Goal: Task Accomplishment & Management: Use online tool/utility

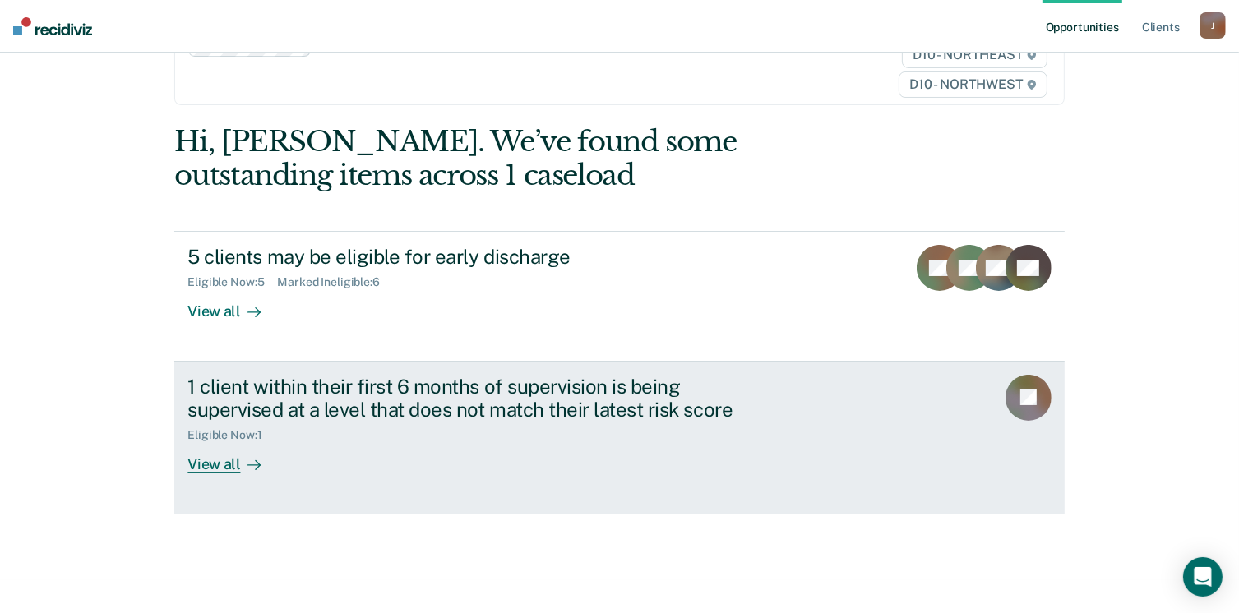
scroll to position [95, 0]
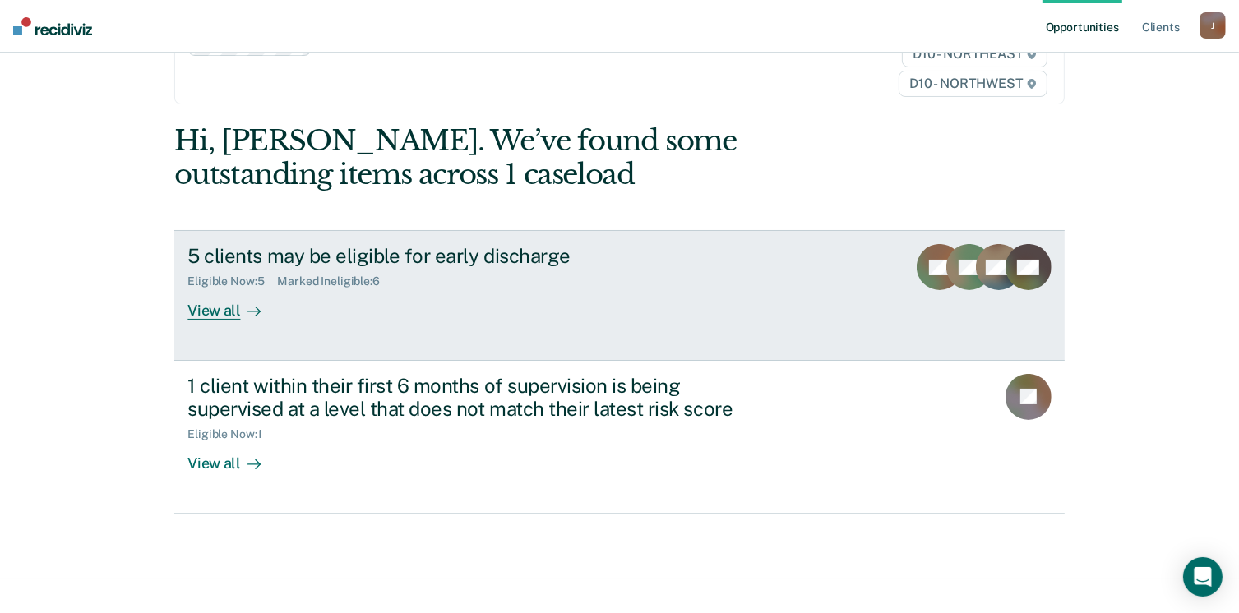
click at [228, 317] on div "View all" at bounding box center [233, 305] width 92 height 32
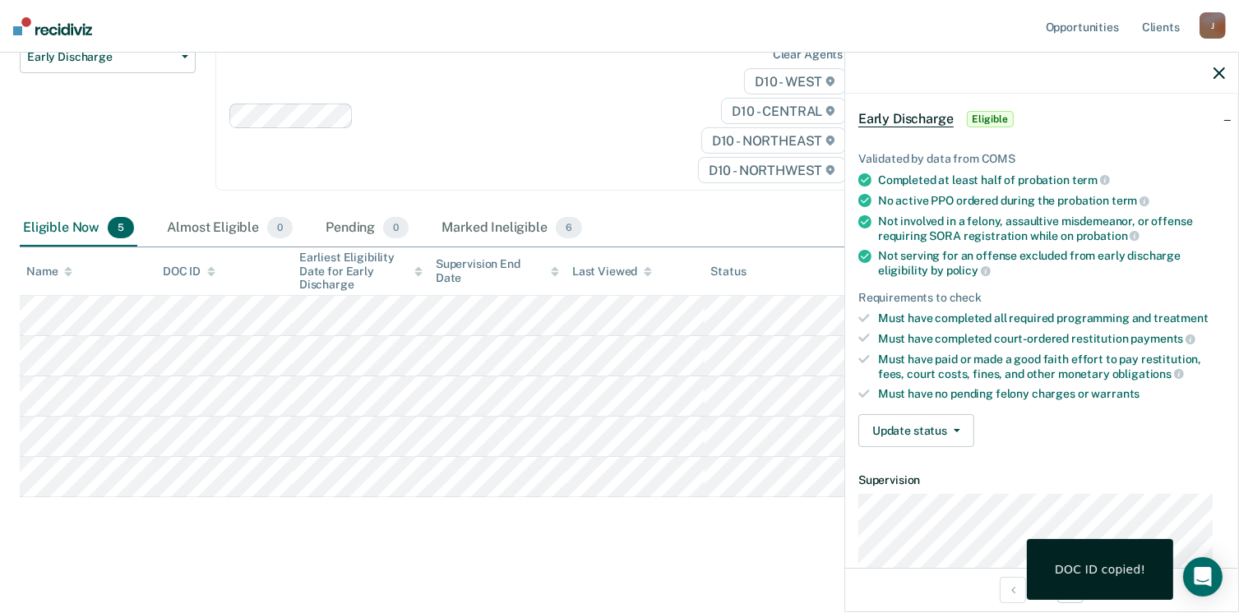
scroll to position [303, 0]
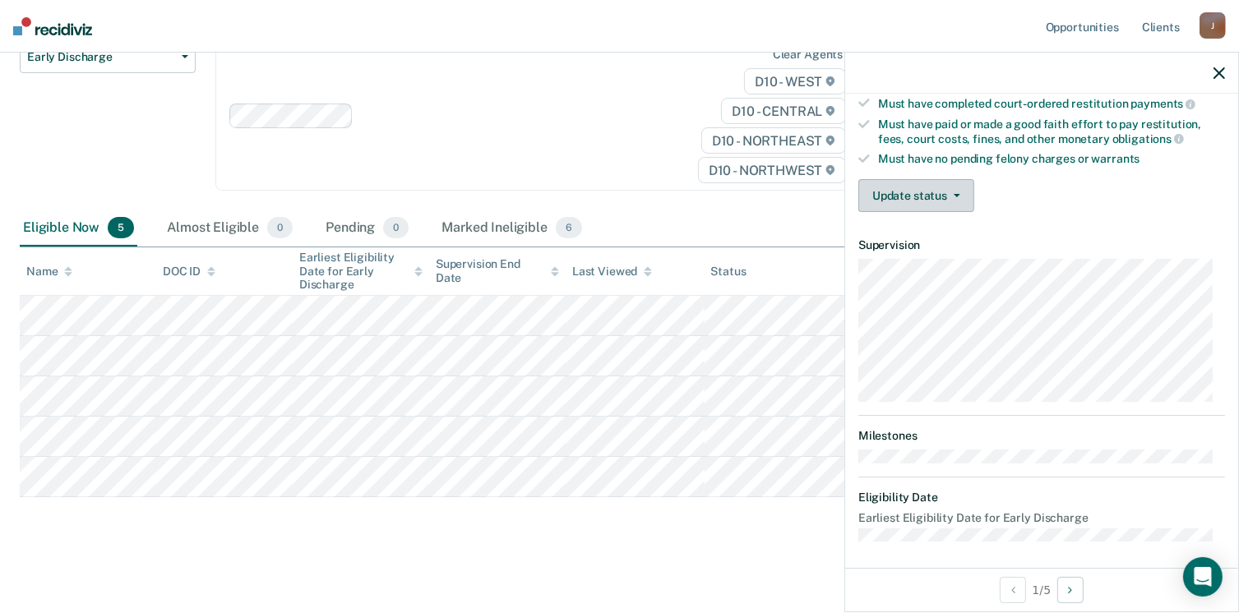
click at [924, 188] on button "Update status" at bounding box center [916, 195] width 116 height 33
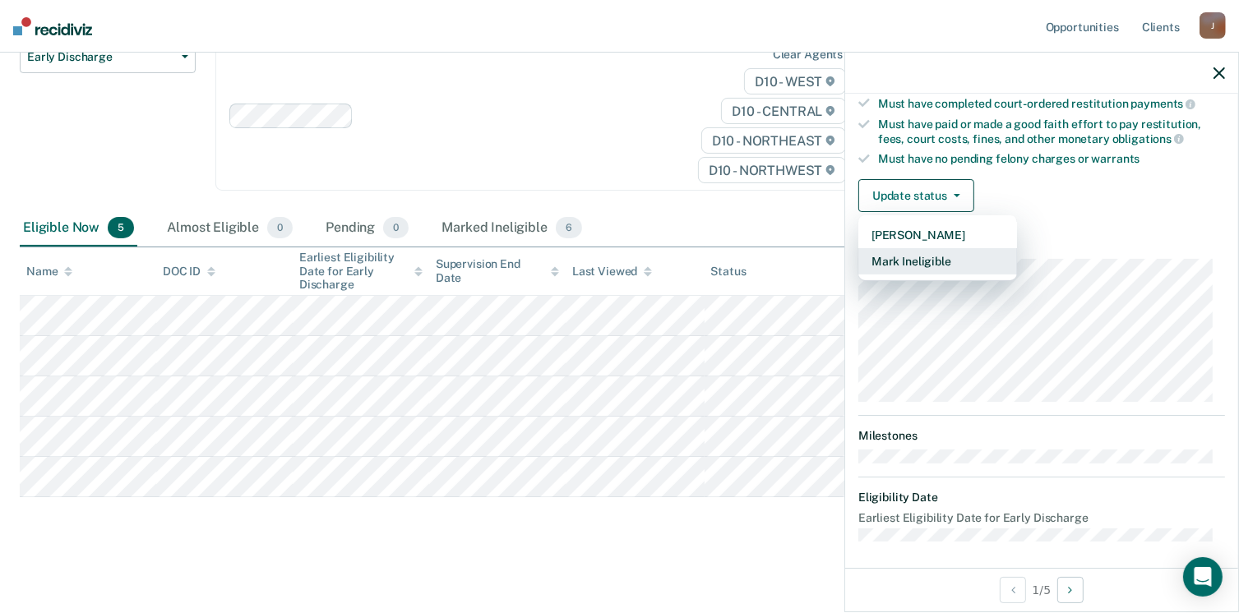
click at [921, 248] on button "Mark Ineligible" at bounding box center [937, 261] width 159 height 26
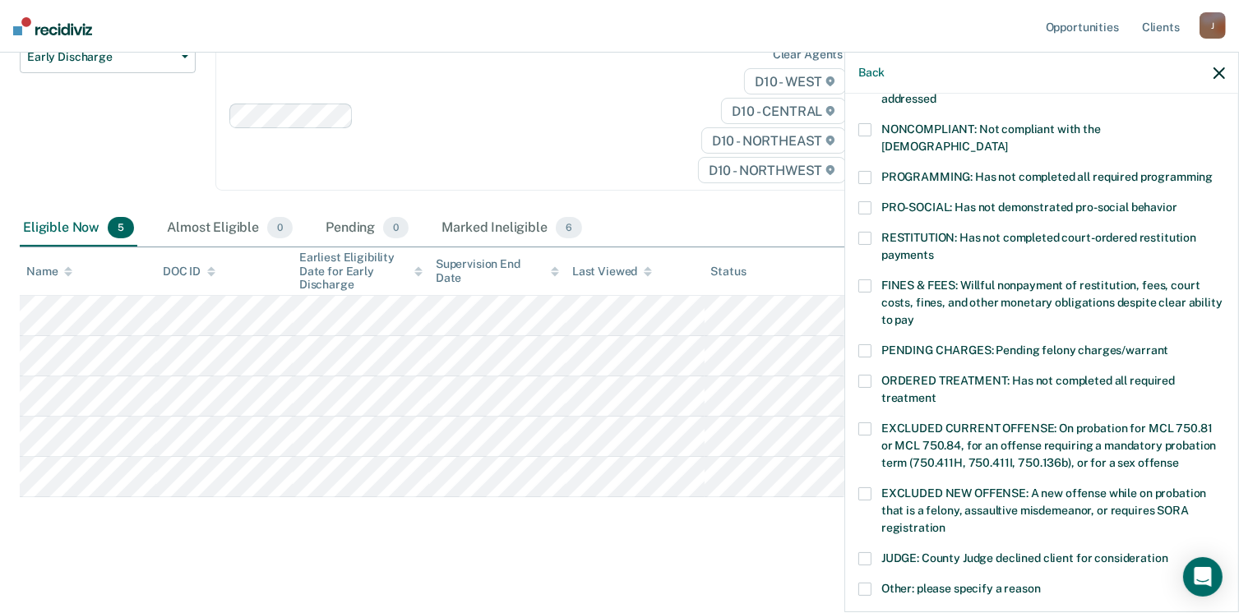
click at [870, 280] on span at bounding box center [864, 286] width 13 height 13
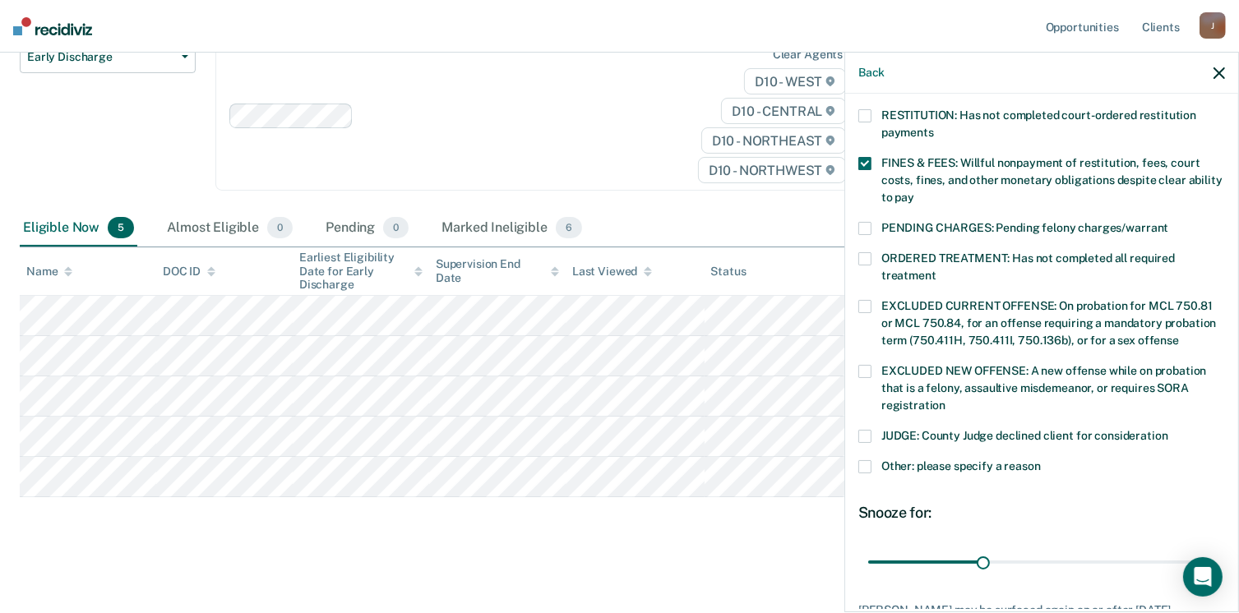
scroll to position [518, 0]
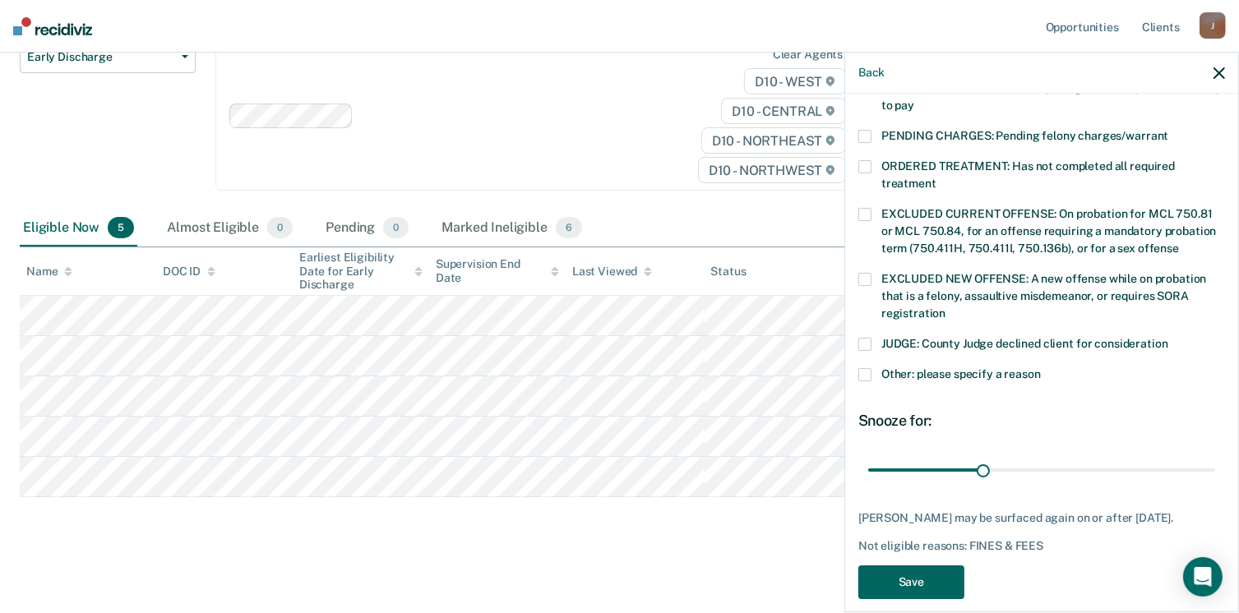
click at [936, 566] on button "Save" at bounding box center [911, 583] width 106 height 34
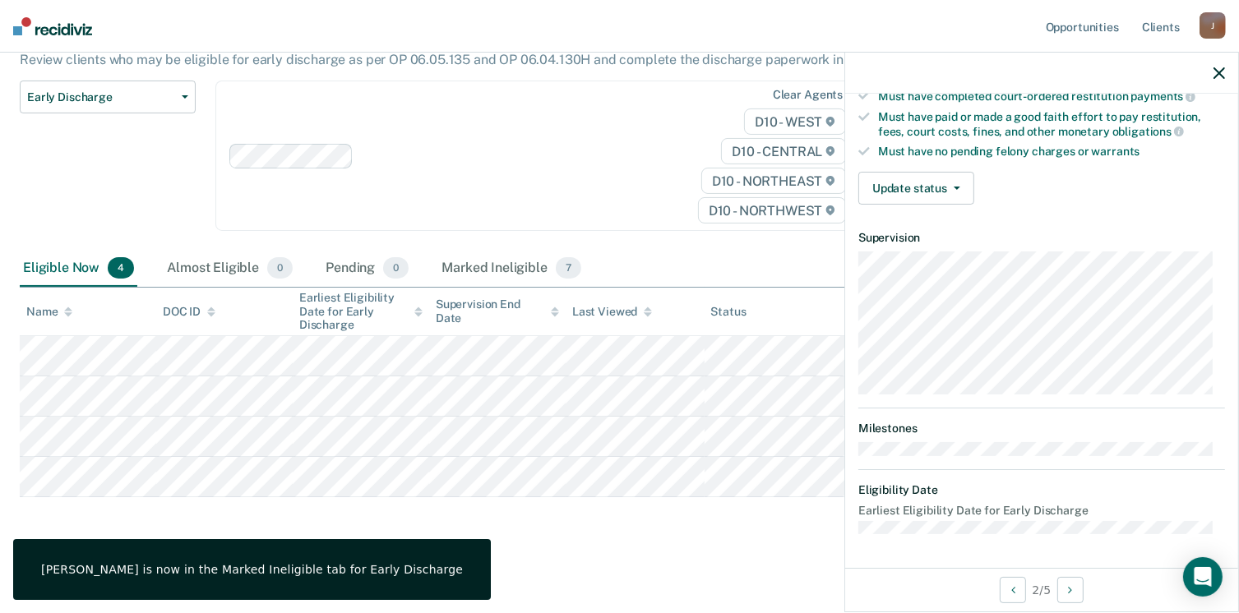
scroll to position [303, 0]
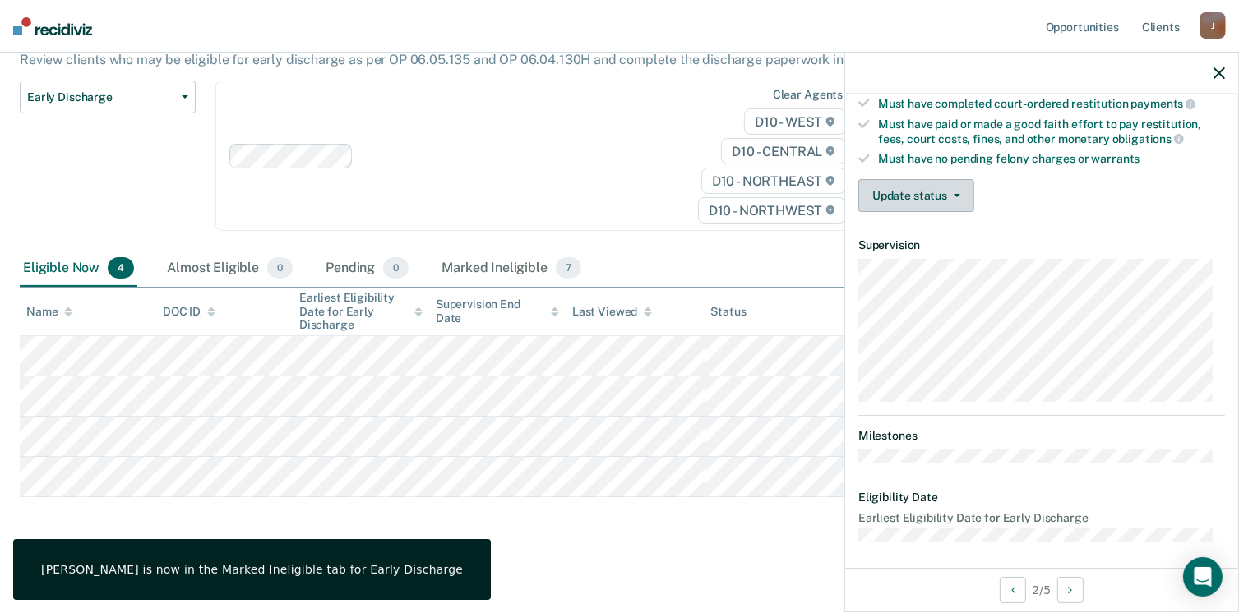
click at [947, 194] on span "button" at bounding box center [953, 195] width 13 height 3
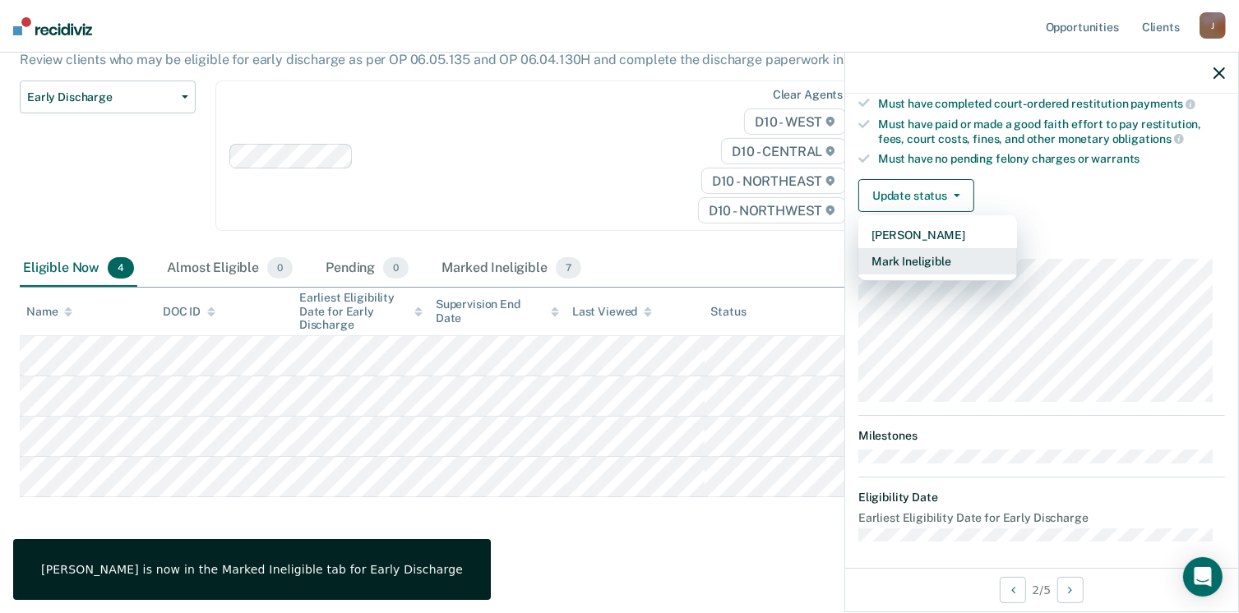
click at [912, 254] on button "Mark Ineligible" at bounding box center [937, 261] width 159 height 26
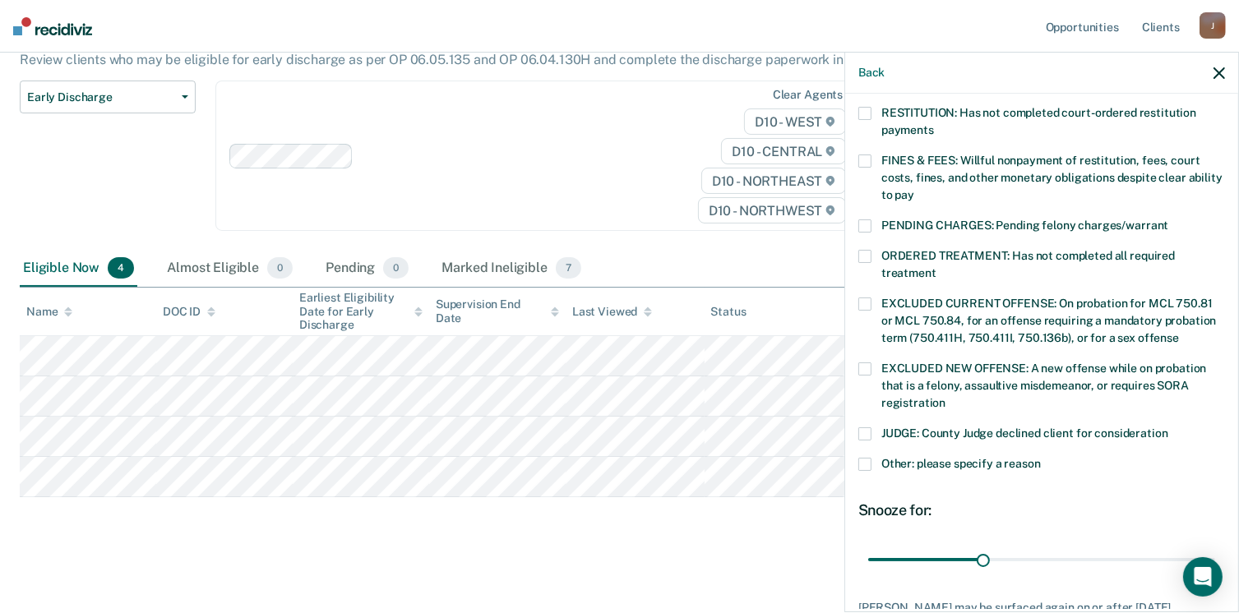
scroll to position [468, 0]
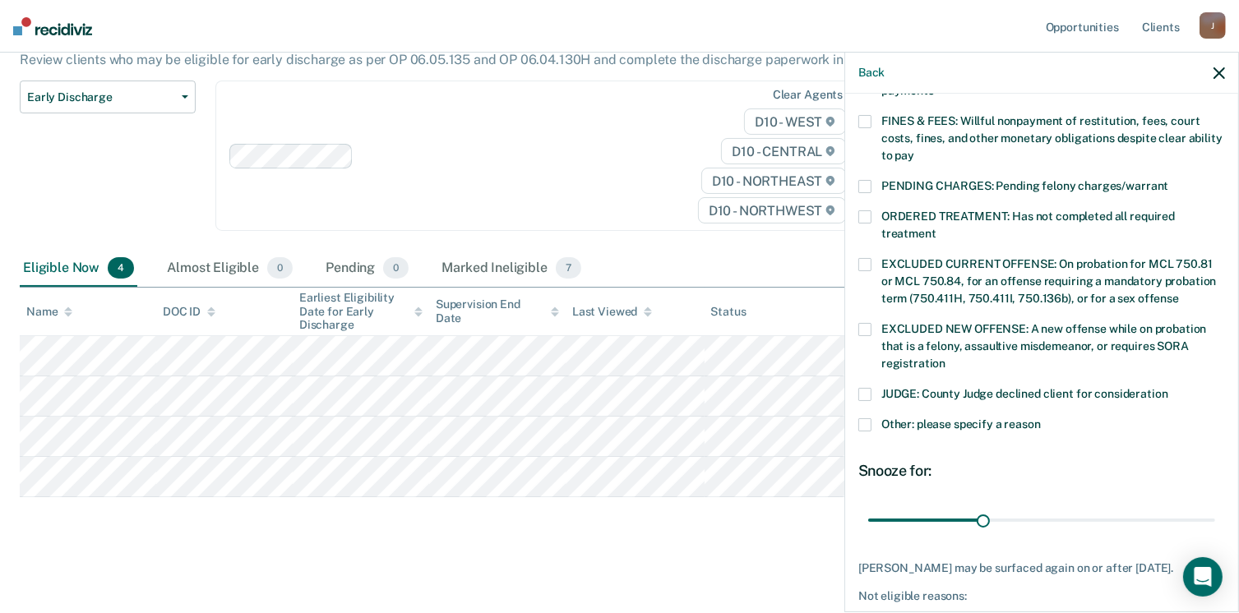
click at [871, 388] on label "JUDGE: County Judge declined client for consideration" at bounding box center [1041, 396] width 367 height 17
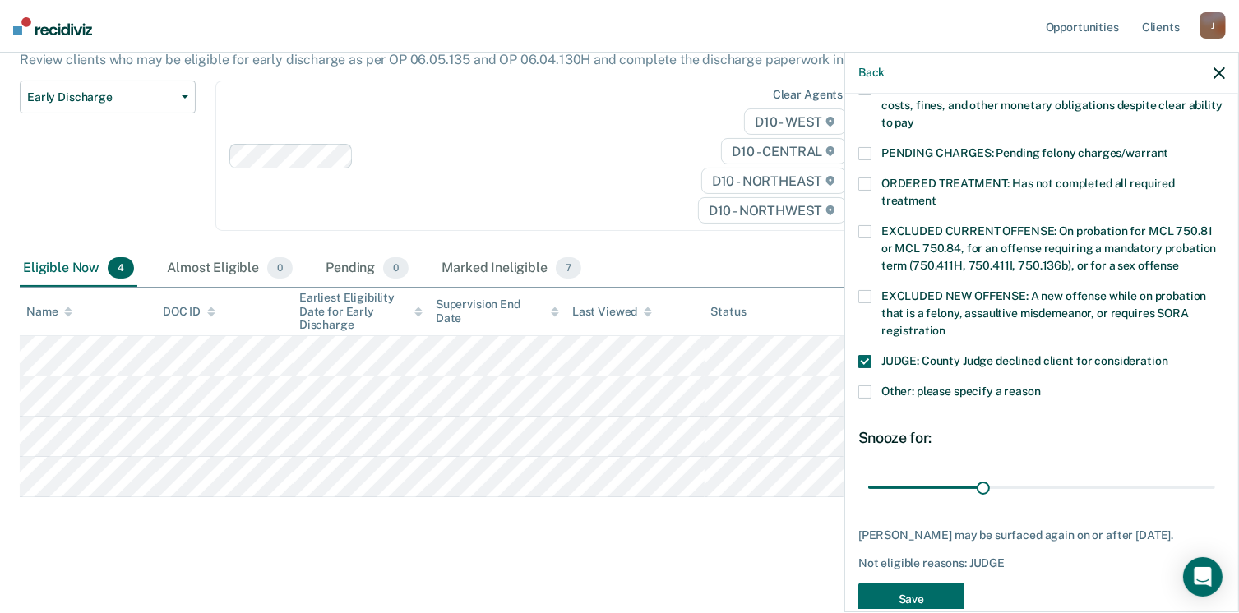
scroll to position [532, 0]
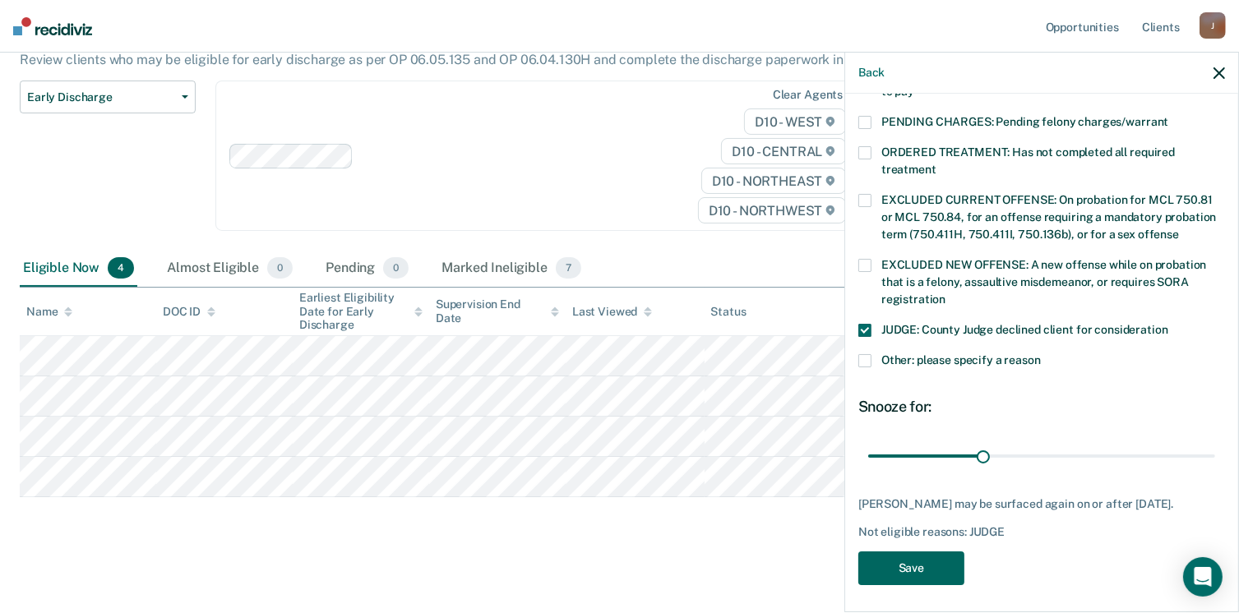
click at [916, 566] on button "Save" at bounding box center [911, 569] width 106 height 34
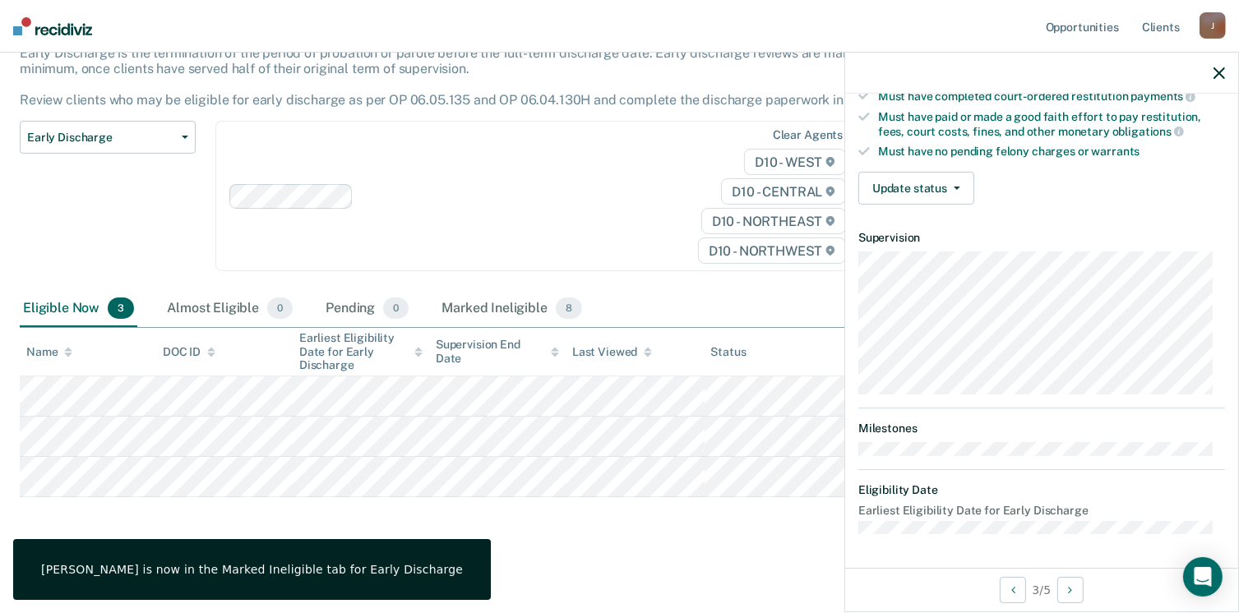
scroll to position [303, 0]
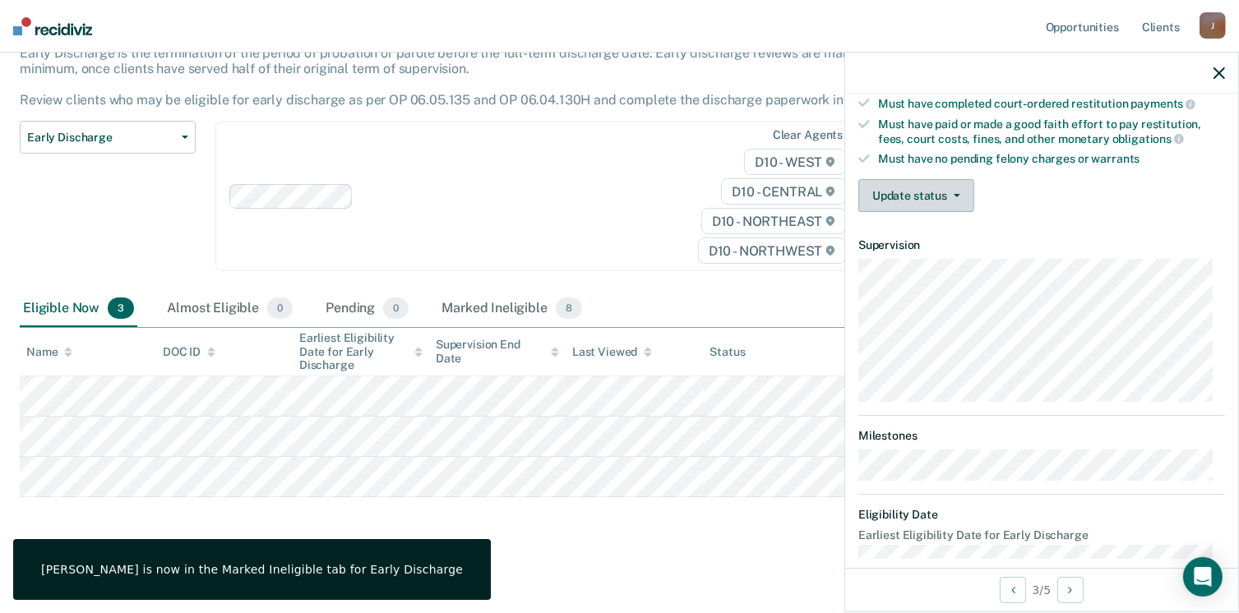
click at [943, 186] on button "Update status" at bounding box center [916, 195] width 116 height 33
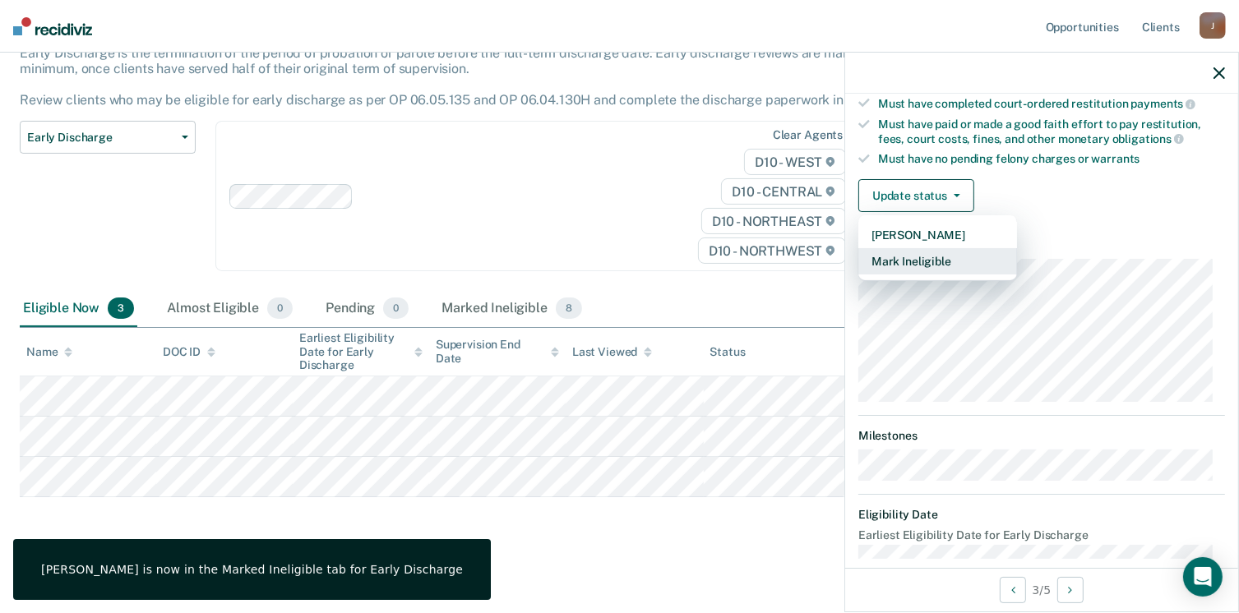
click at [904, 261] on button "Mark Ineligible" at bounding box center [937, 261] width 159 height 26
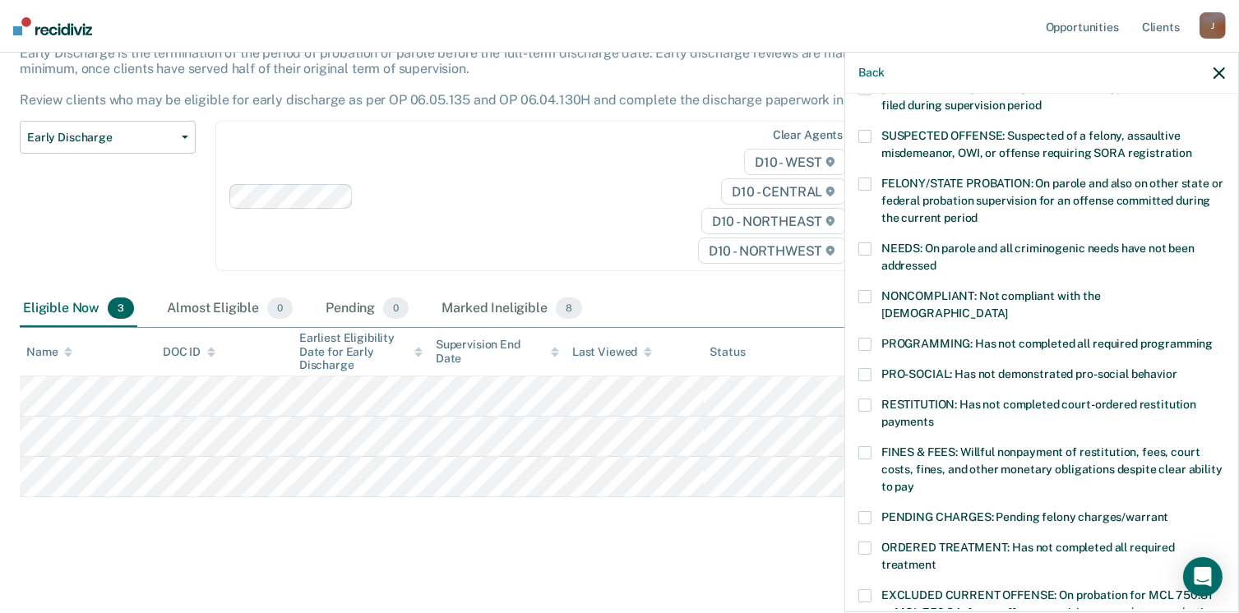
scroll to position [164, 0]
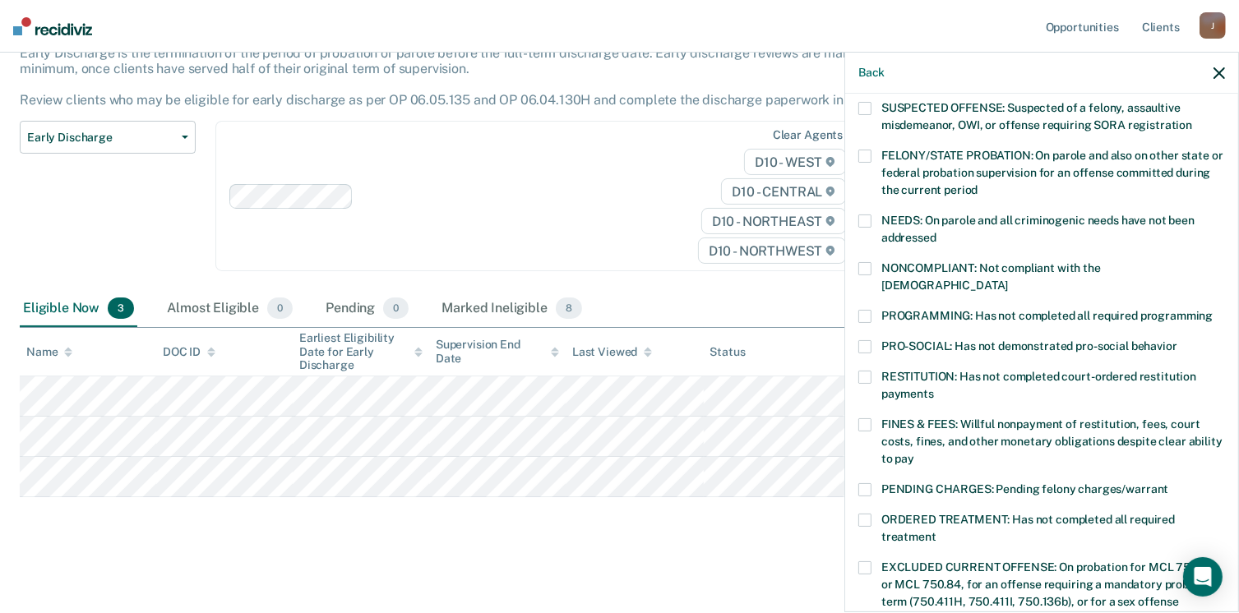
click at [865, 267] on span at bounding box center [864, 268] width 13 height 13
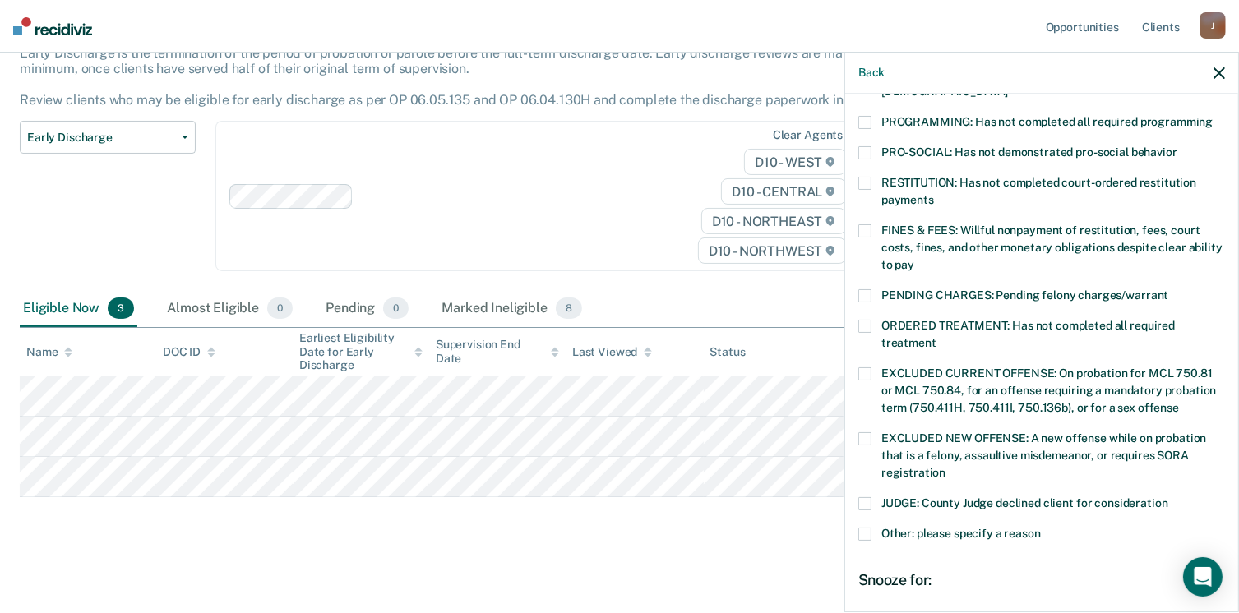
scroll to position [532, 0]
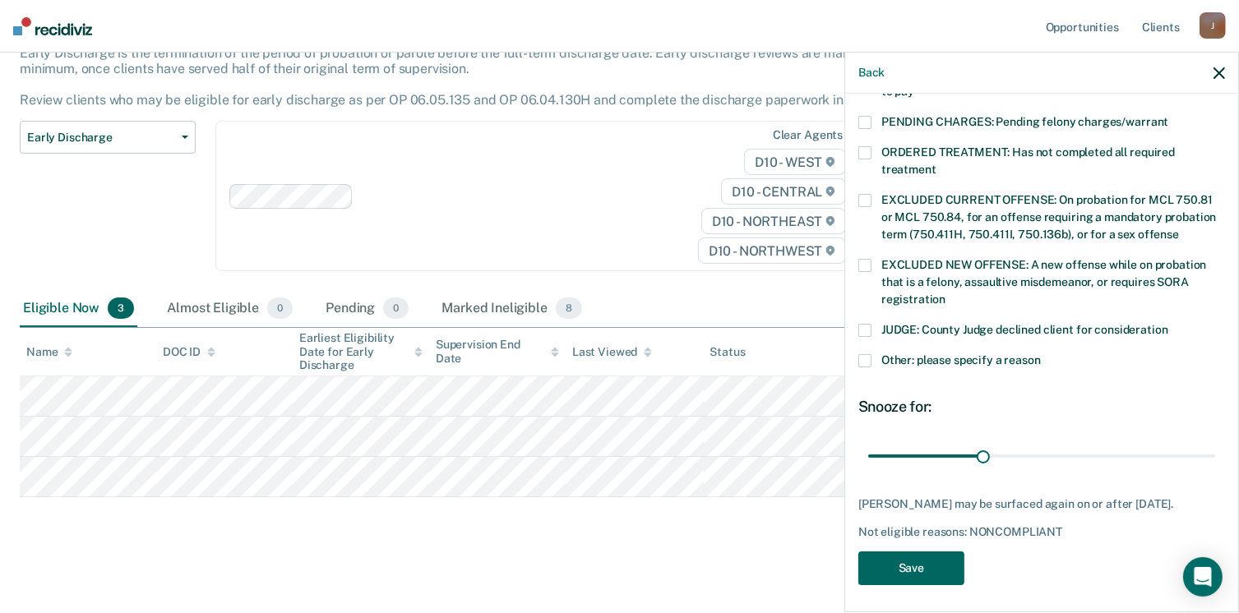
click at [938, 560] on button "Save" at bounding box center [911, 569] width 106 height 34
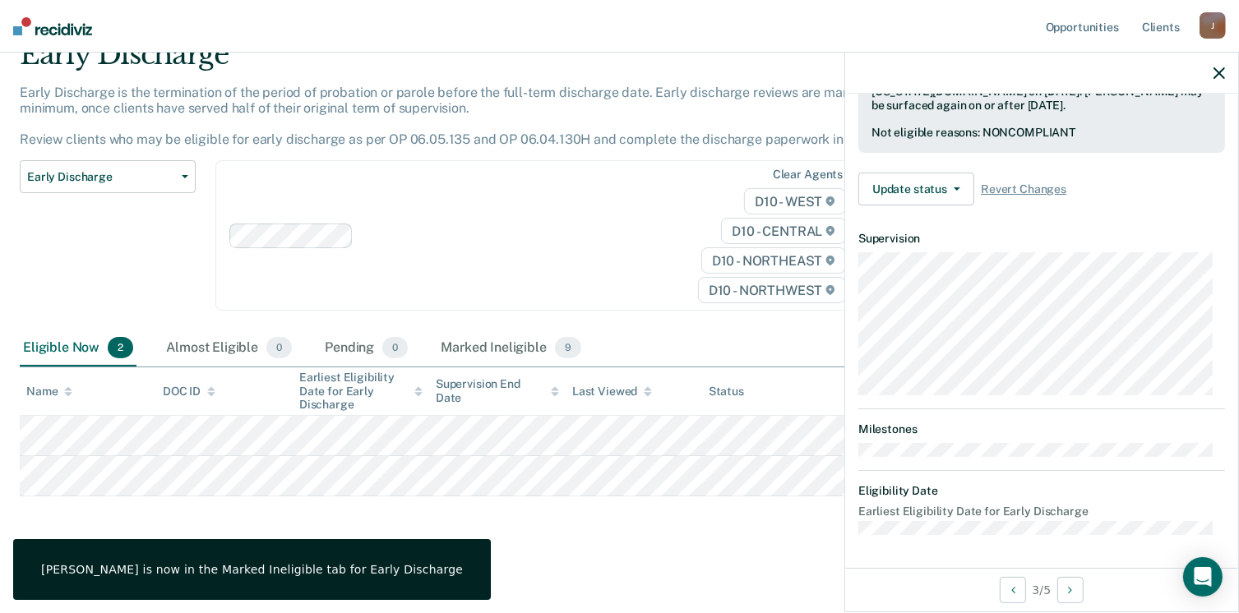
scroll to position [303, 0]
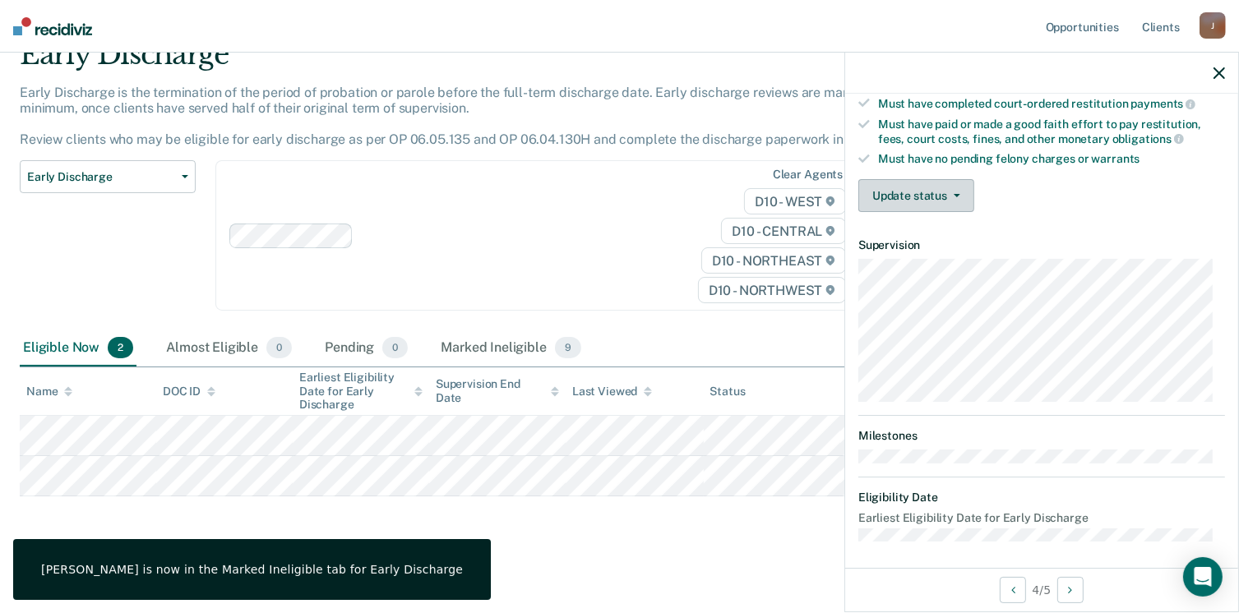
click at [946, 183] on button "Update status" at bounding box center [916, 195] width 116 height 33
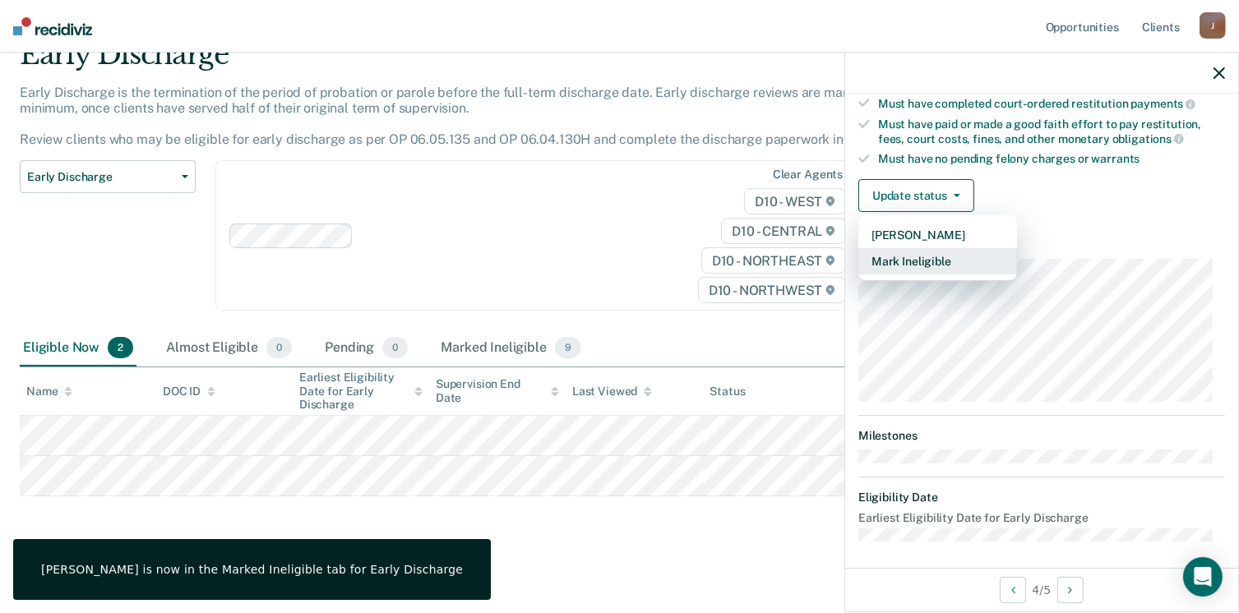
click at [910, 254] on button "Mark Ineligible" at bounding box center [937, 261] width 159 height 26
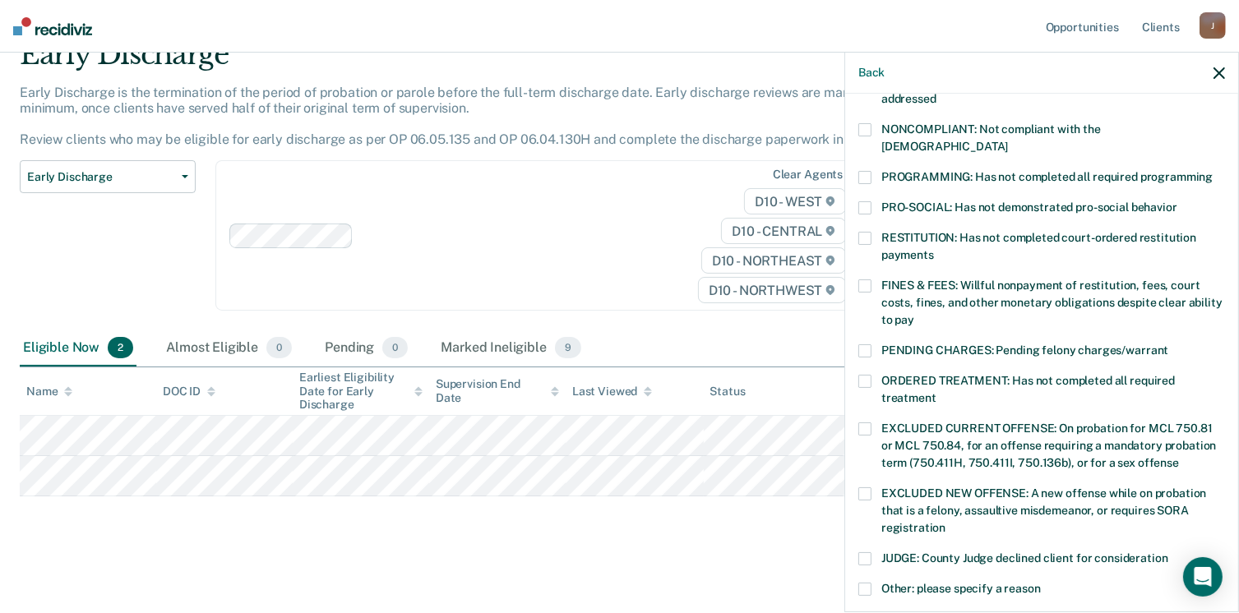
scroll to position [285, 0]
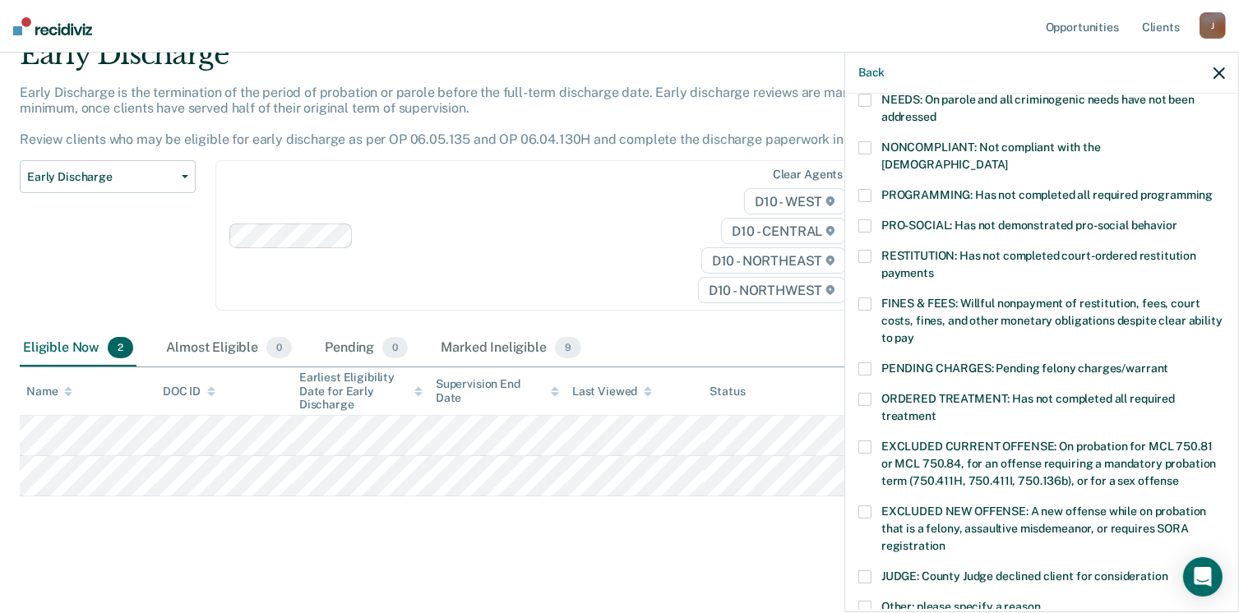
click at [879, 220] on label "PRO-SOCIAL: Has not demonstrated pro-social behavior" at bounding box center [1041, 228] width 367 height 17
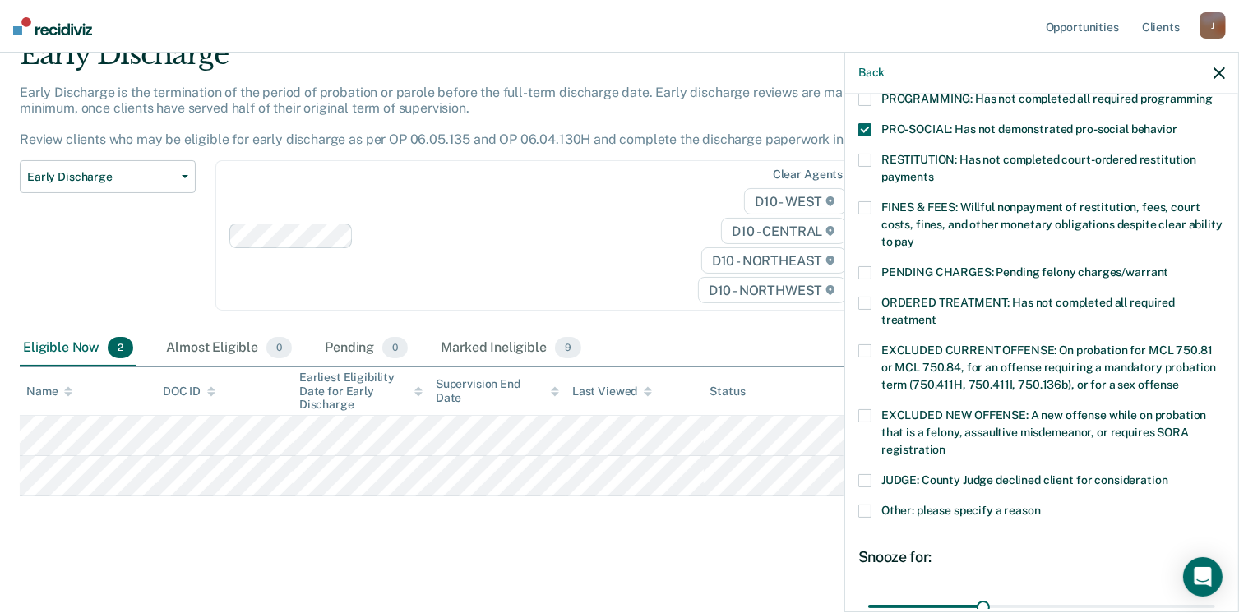
scroll to position [532, 0]
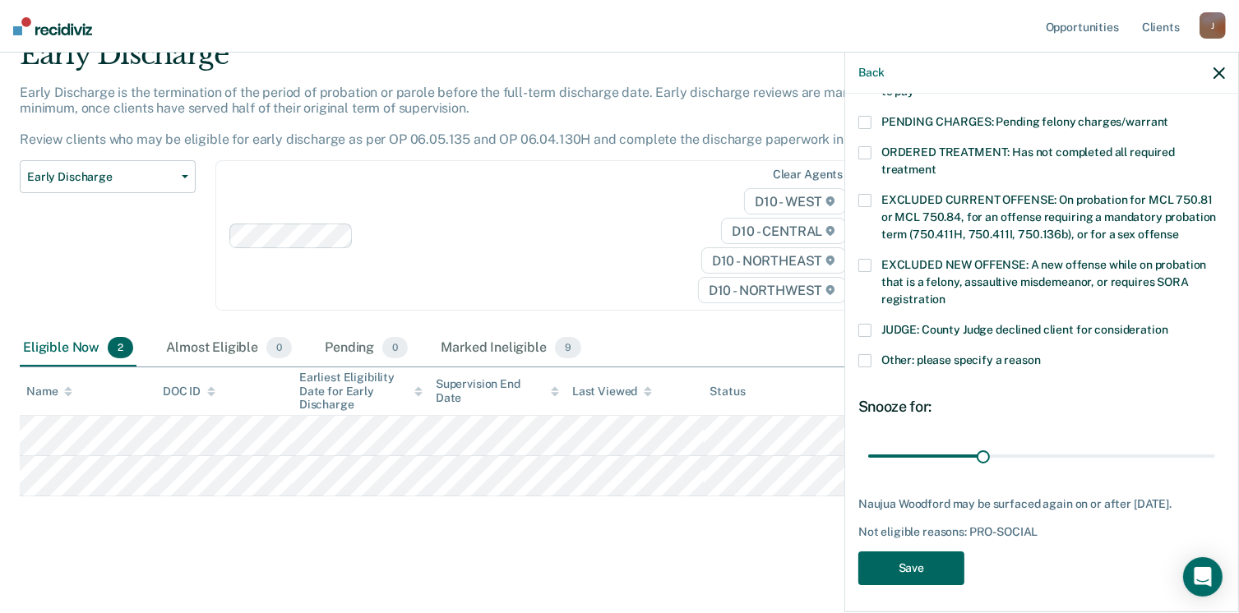
drag, startPoint x: 946, startPoint y: 562, endPoint x: 928, endPoint y: 563, distance: 18.1
click at [944, 562] on button "Save" at bounding box center [911, 569] width 106 height 34
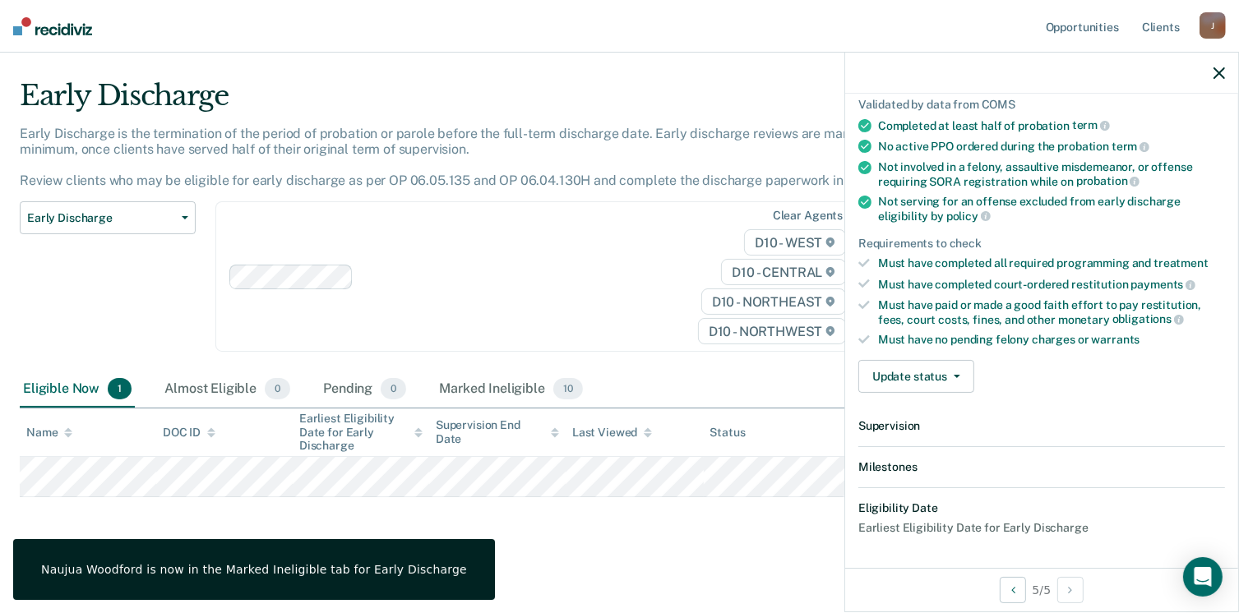
scroll to position [303, 0]
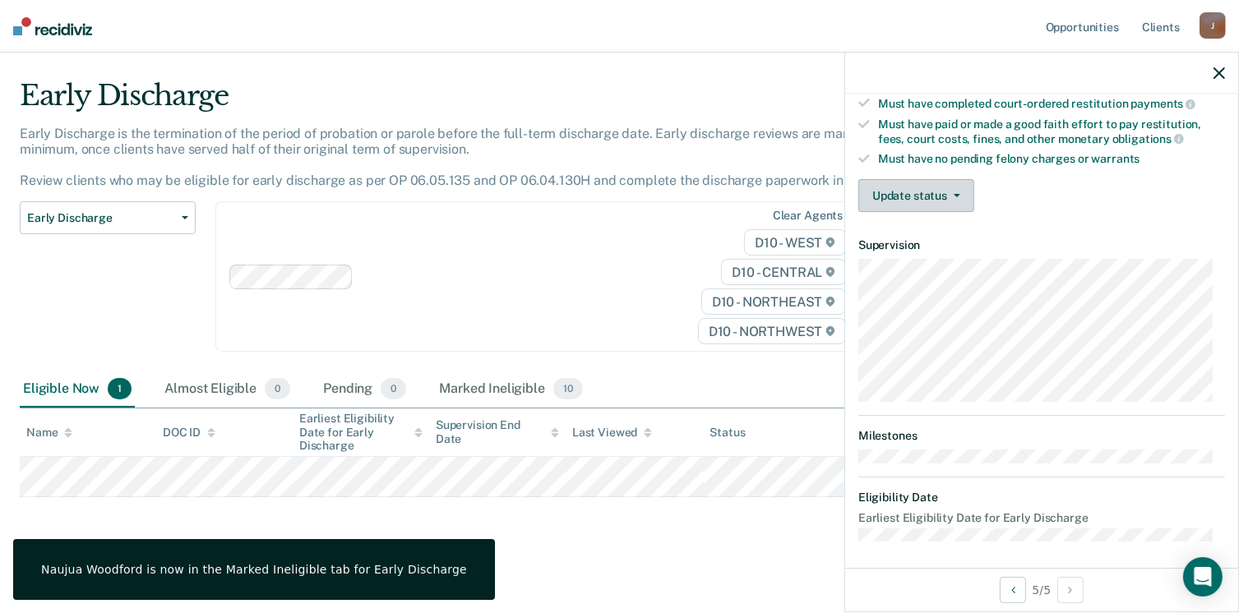
click at [951, 194] on span "button" at bounding box center [953, 195] width 13 height 3
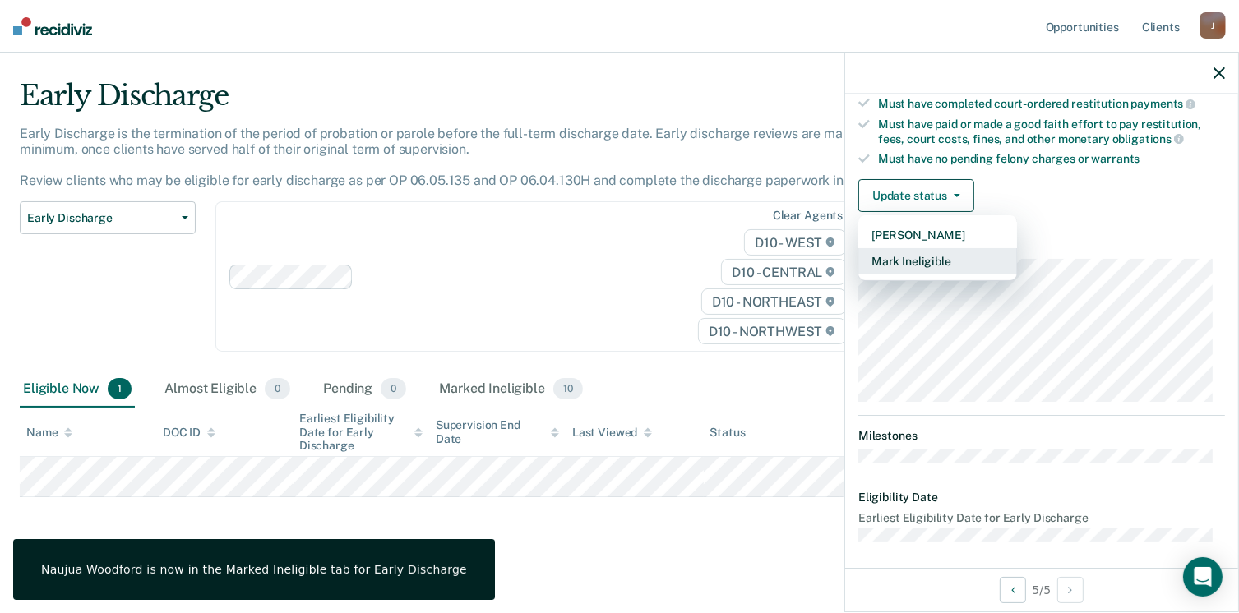
click at [914, 256] on button "Mark Ineligible" at bounding box center [937, 261] width 159 height 26
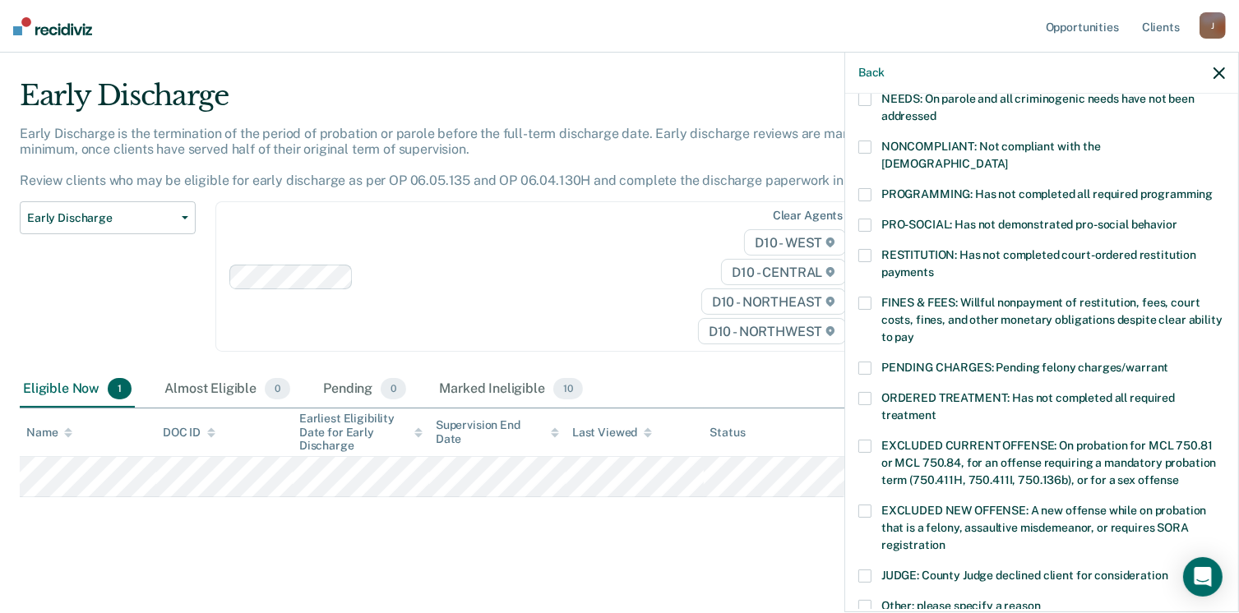
scroll to position [285, 0]
click at [868, 250] on span at bounding box center [864, 256] width 13 height 13
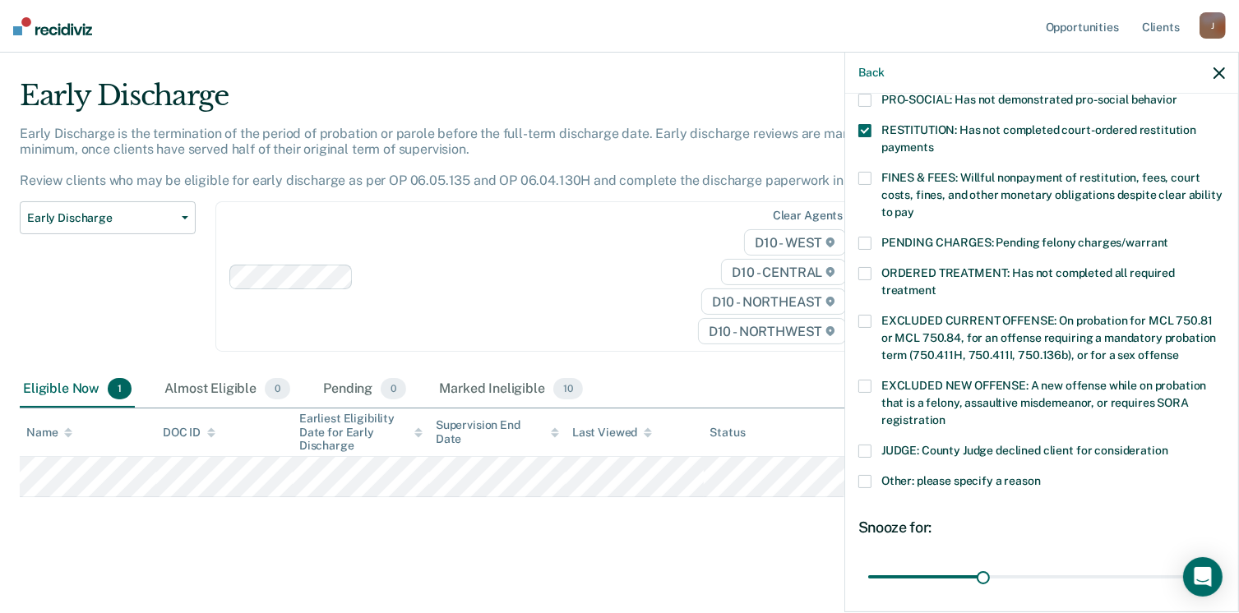
scroll to position [532, 0]
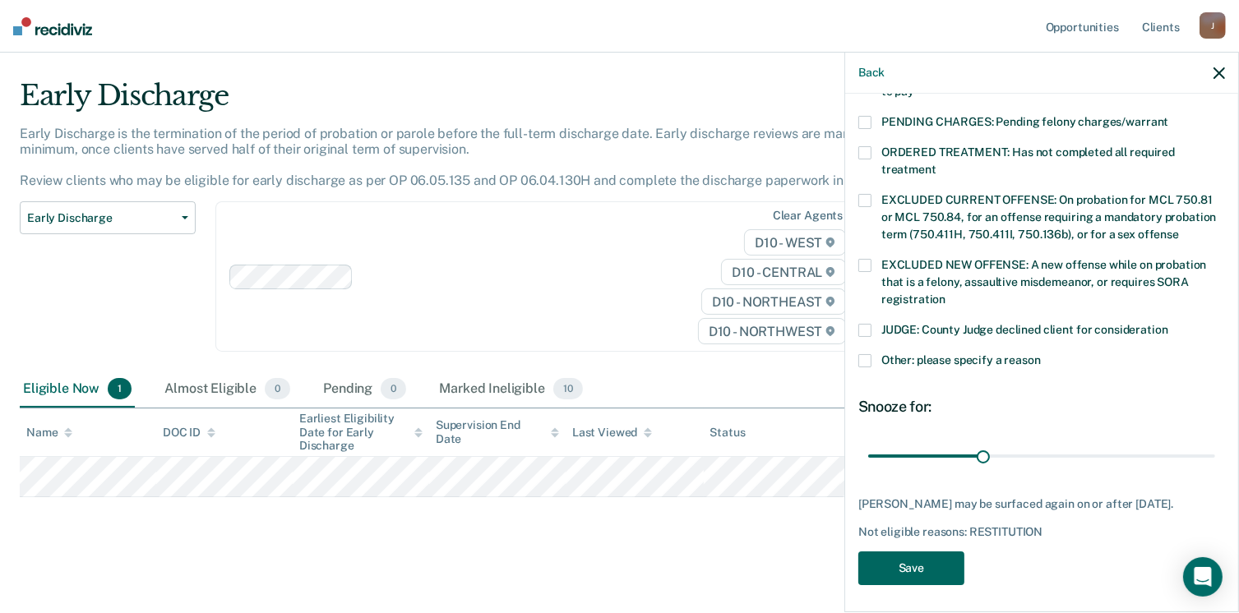
click at [904, 562] on button "Save" at bounding box center [911, 569] width 106 height 34
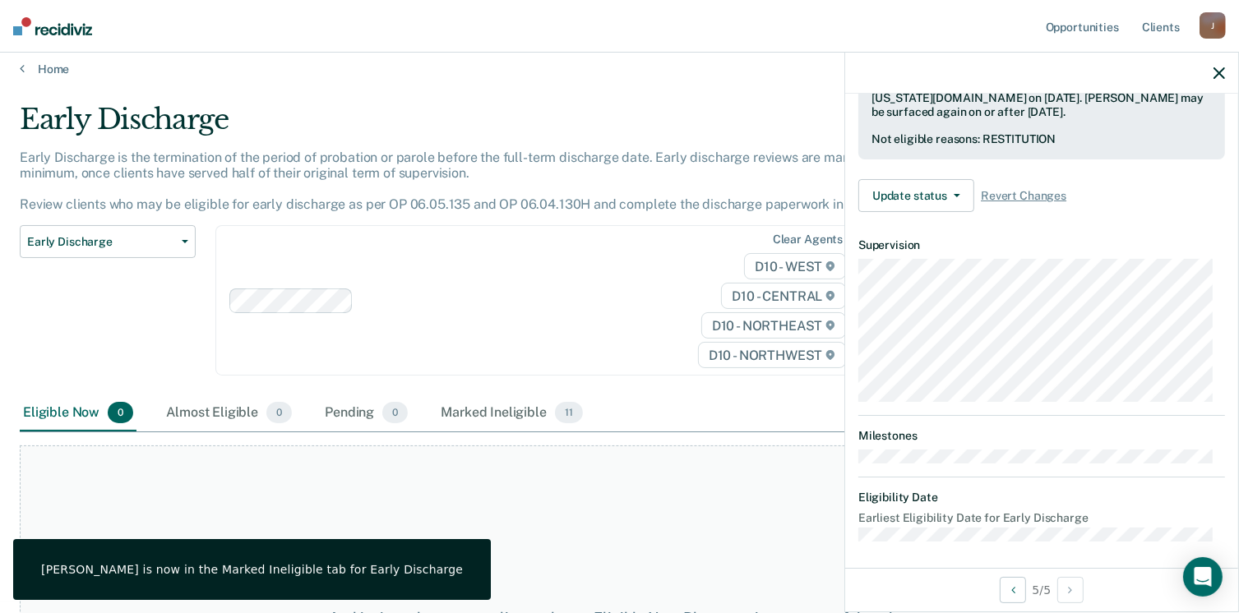
scroll to position [0, 0]
